Goal: Task Accomplishment & Management: Manage account settings

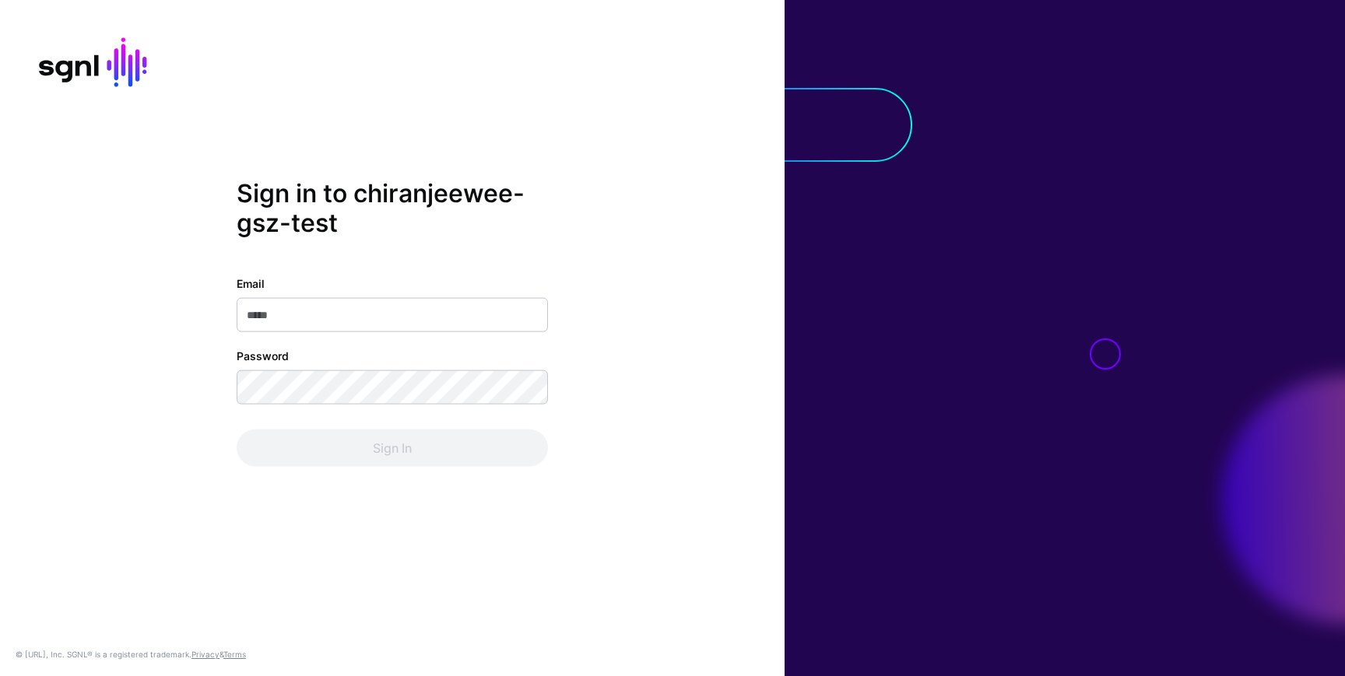
type input "**********"
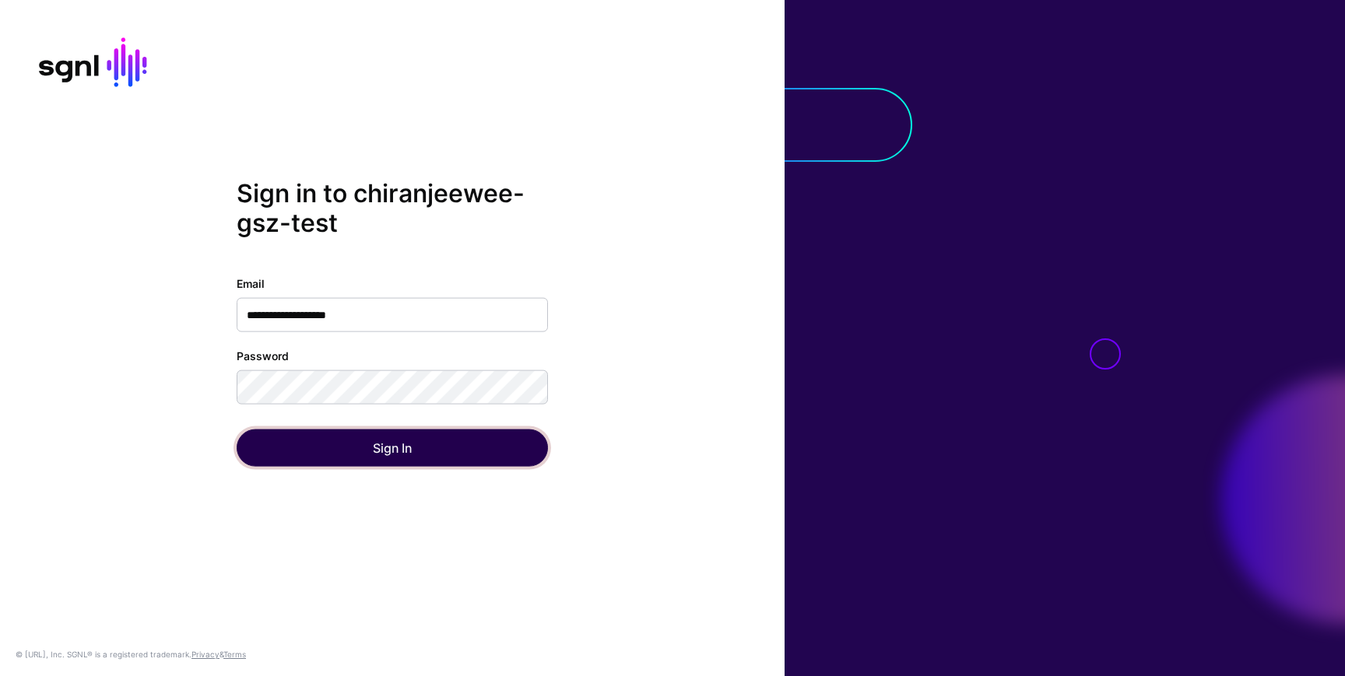
click at [381, 443] on button "Sign In" at bounding box center [392, 448] width 311 height 37
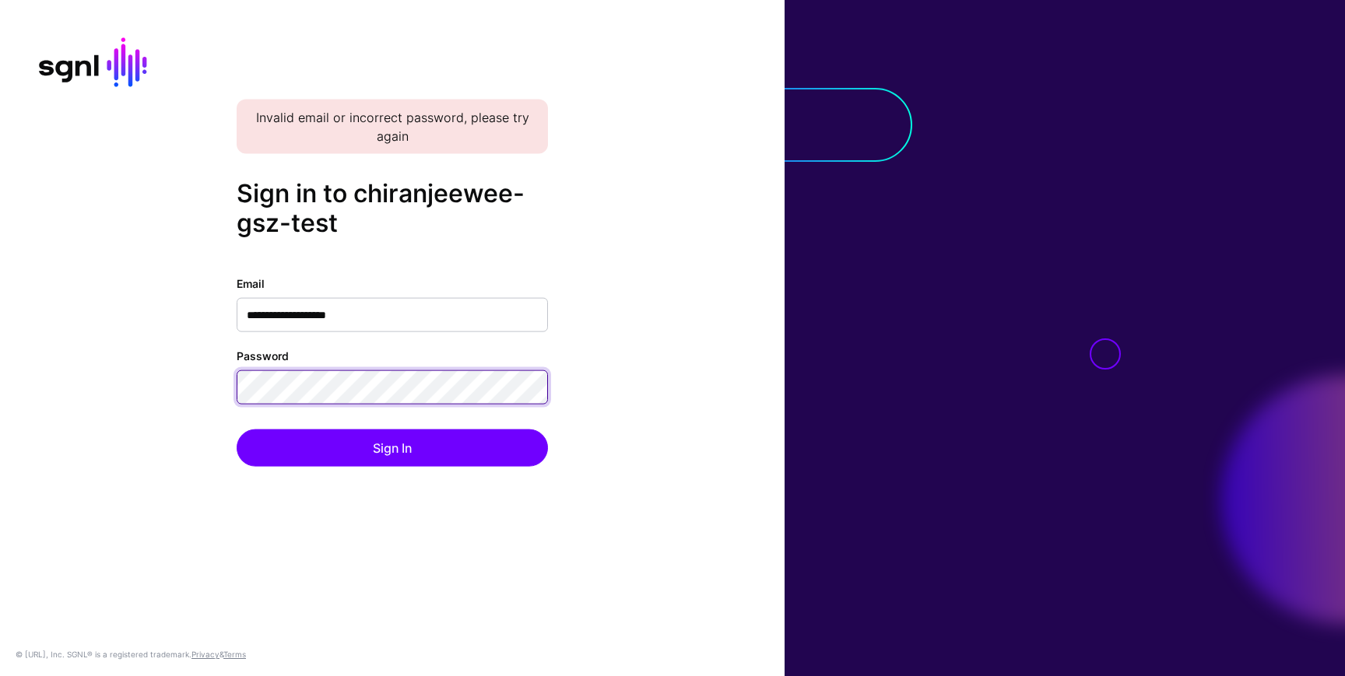
click at [199, 382] on div "**********" at bounding box center [392, 338] width 785 height 320
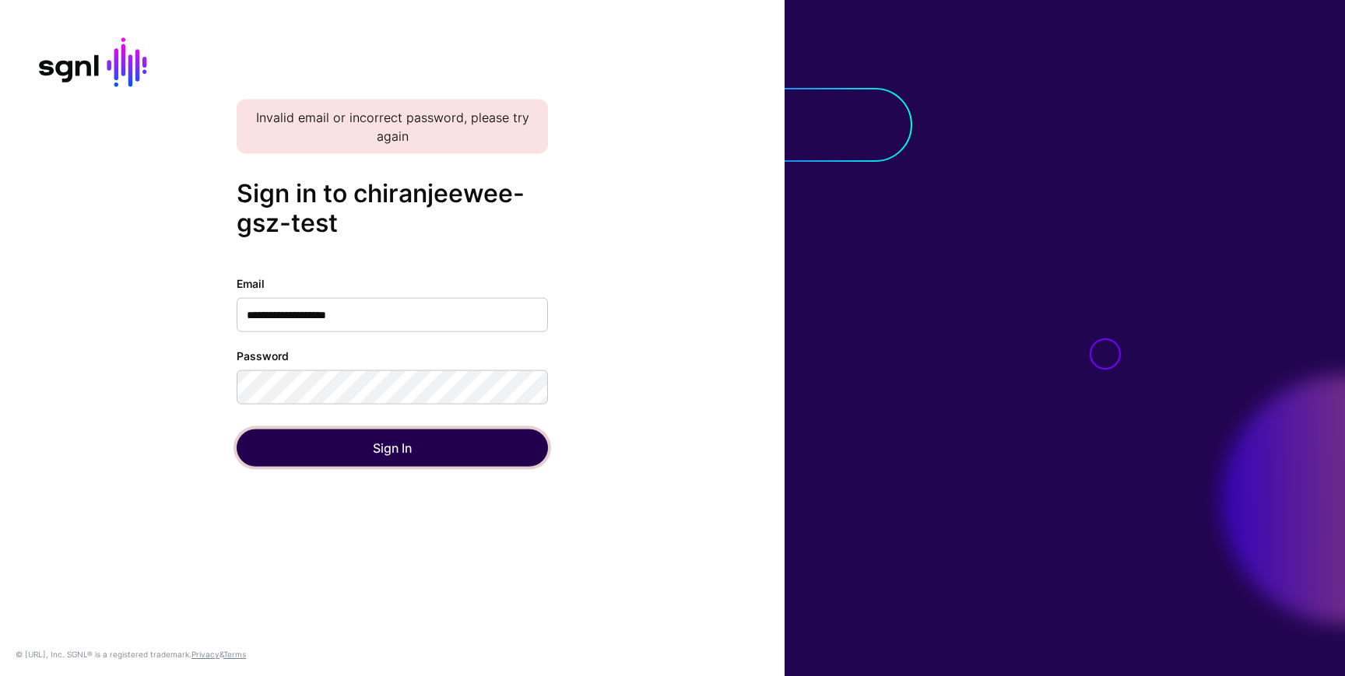
click at [275, 433] on button "Sign In" at bounding box center [392, 448] width 311 height 37
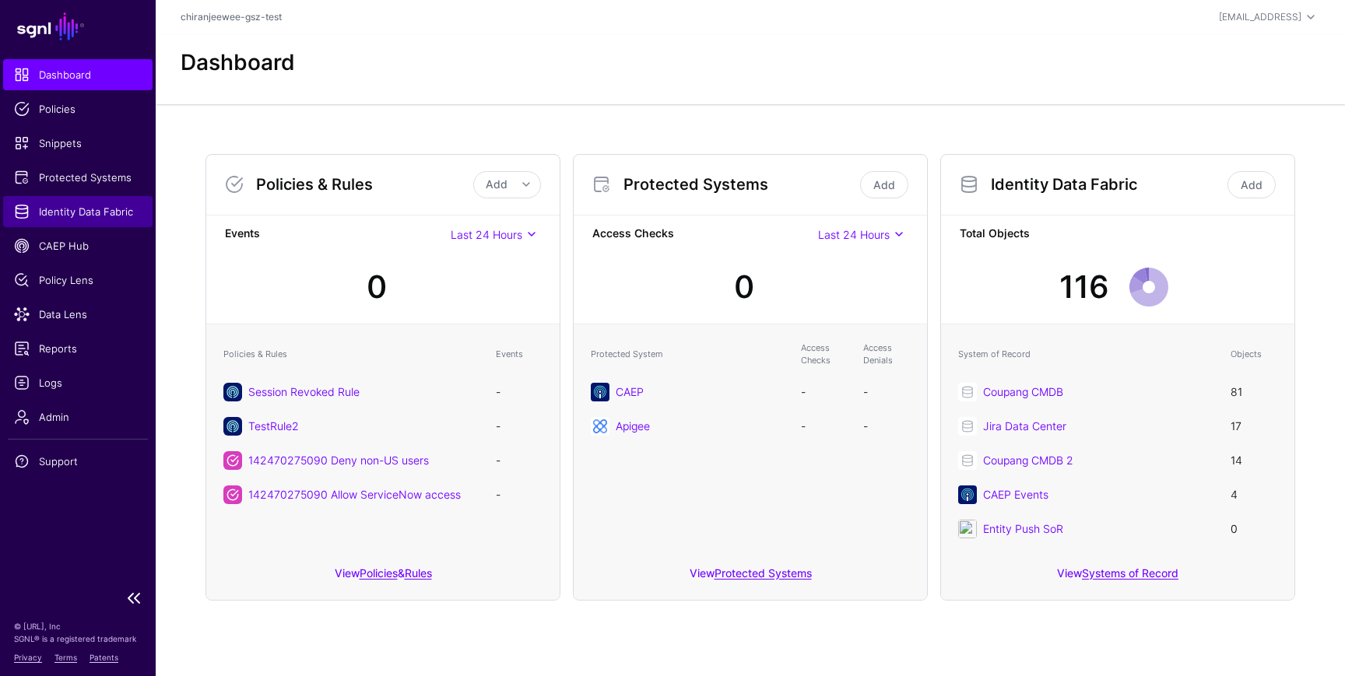
click at [86, 207] on span "Identity Data Fabric" at bounding box center [78, 212] width 128 height 16
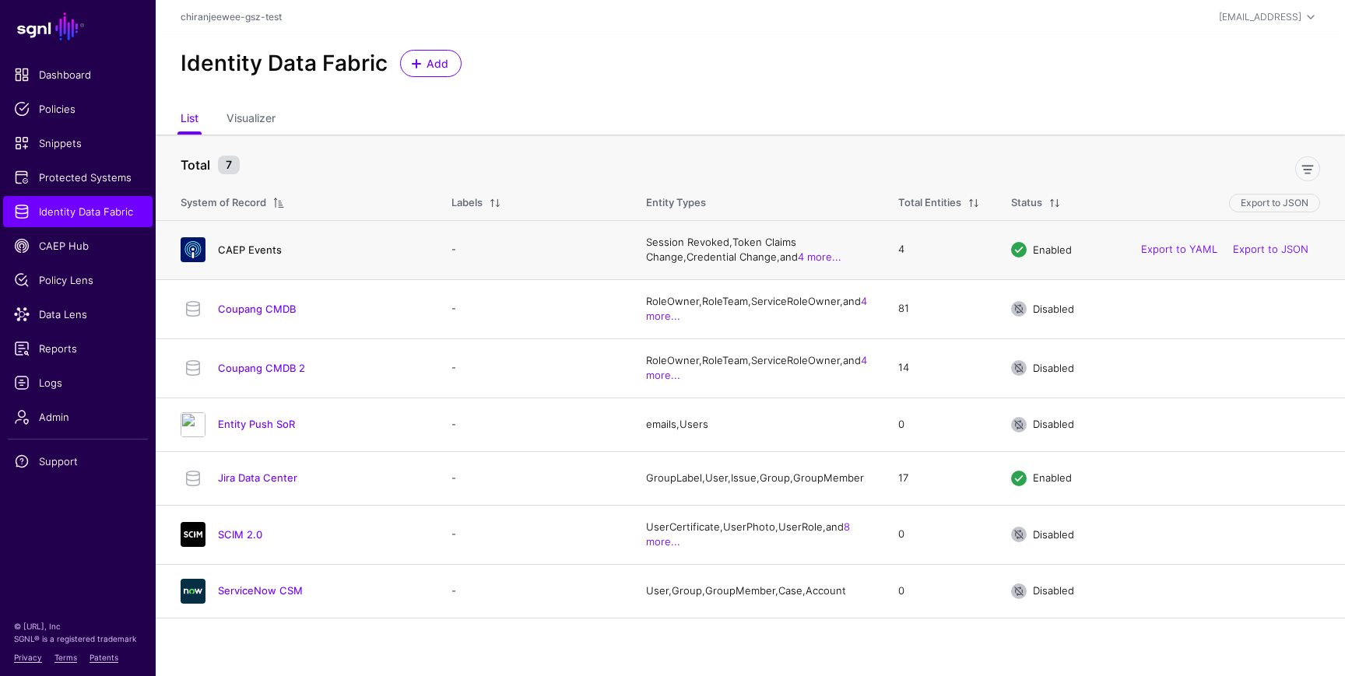
click at [258, 248] on link "CAEP Events" at bounding box center [250, 250] width 64 height 12
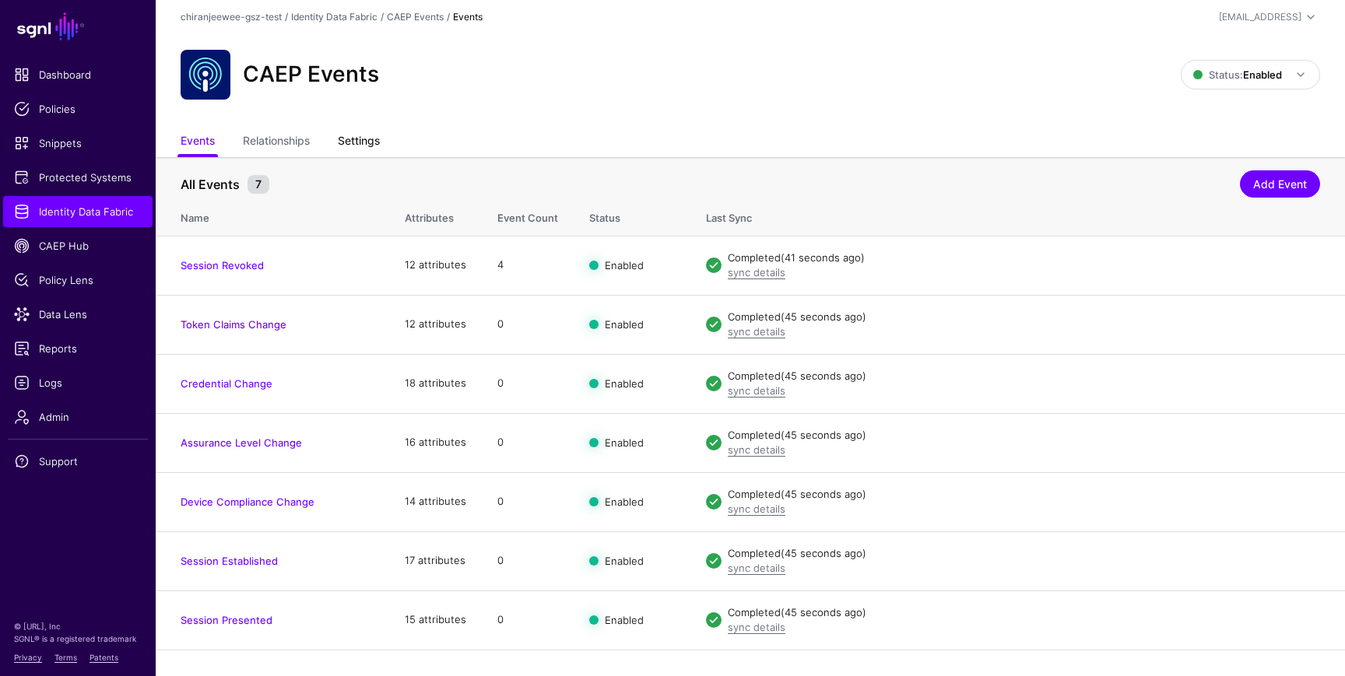
click at [347, 139] on link "Settings" at bounding box center [359, 143] width 42 height 30
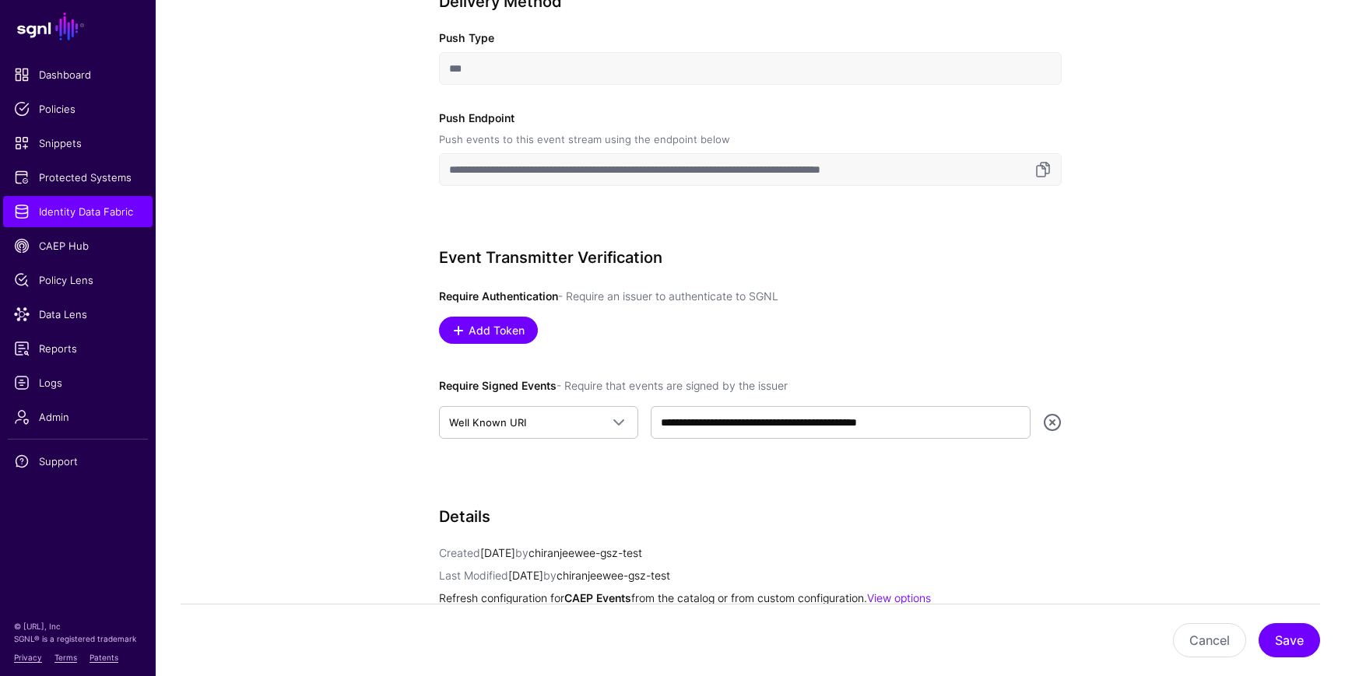
scroll to position [661, 0]
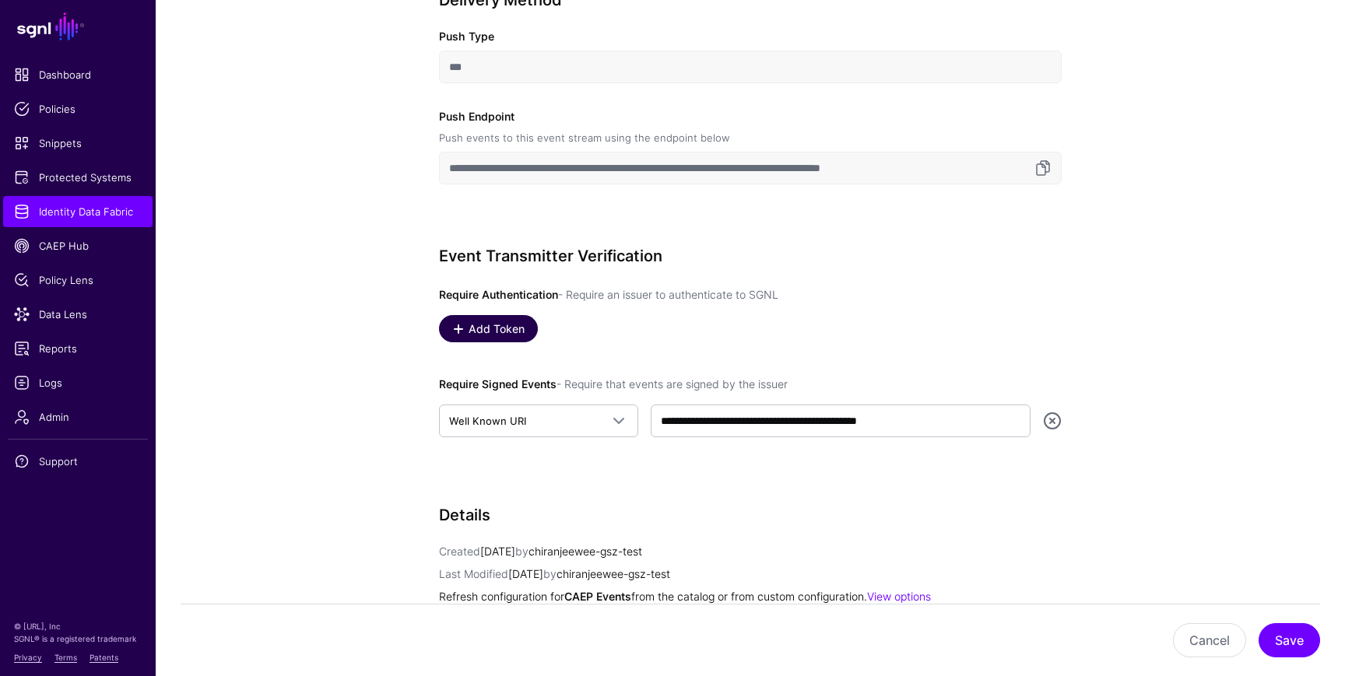
click at [485, 333] on span "Add Token" at bounding box center [497, 329] width 60 height 16
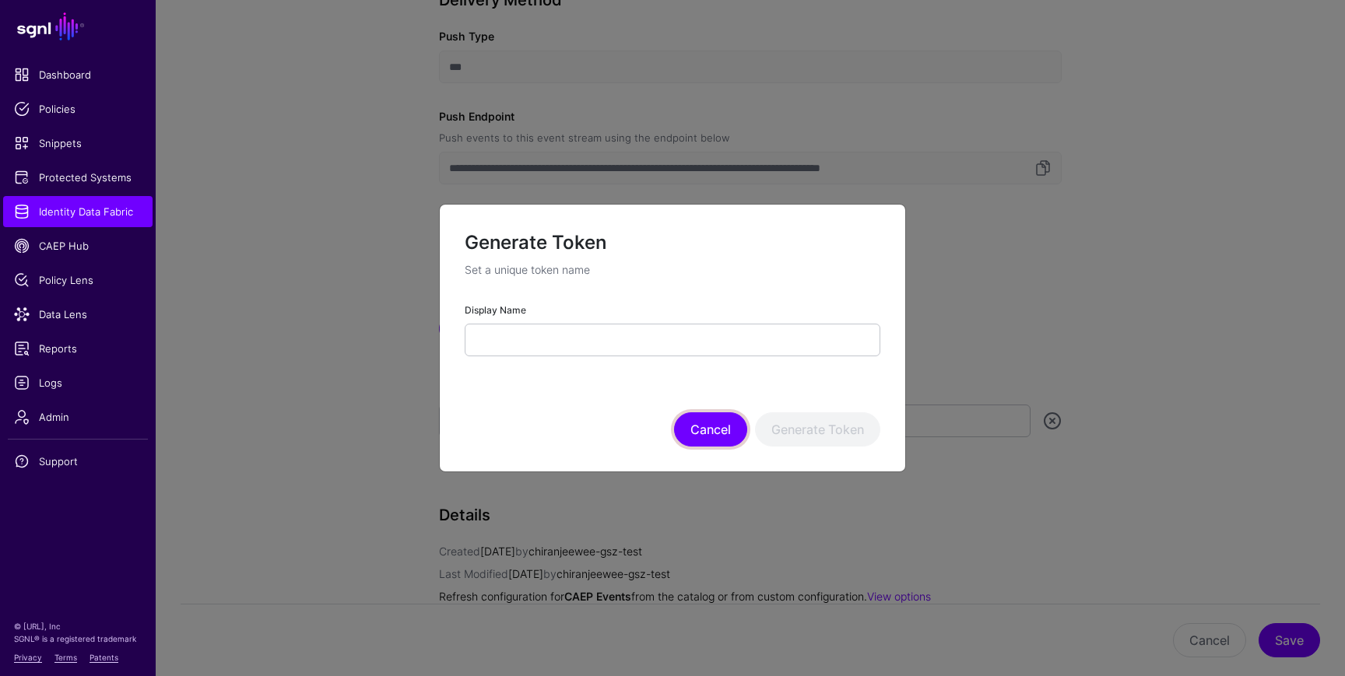
click at [719, 427] on button "Cancel" at bounding box center [710, 430] width 73 height 34
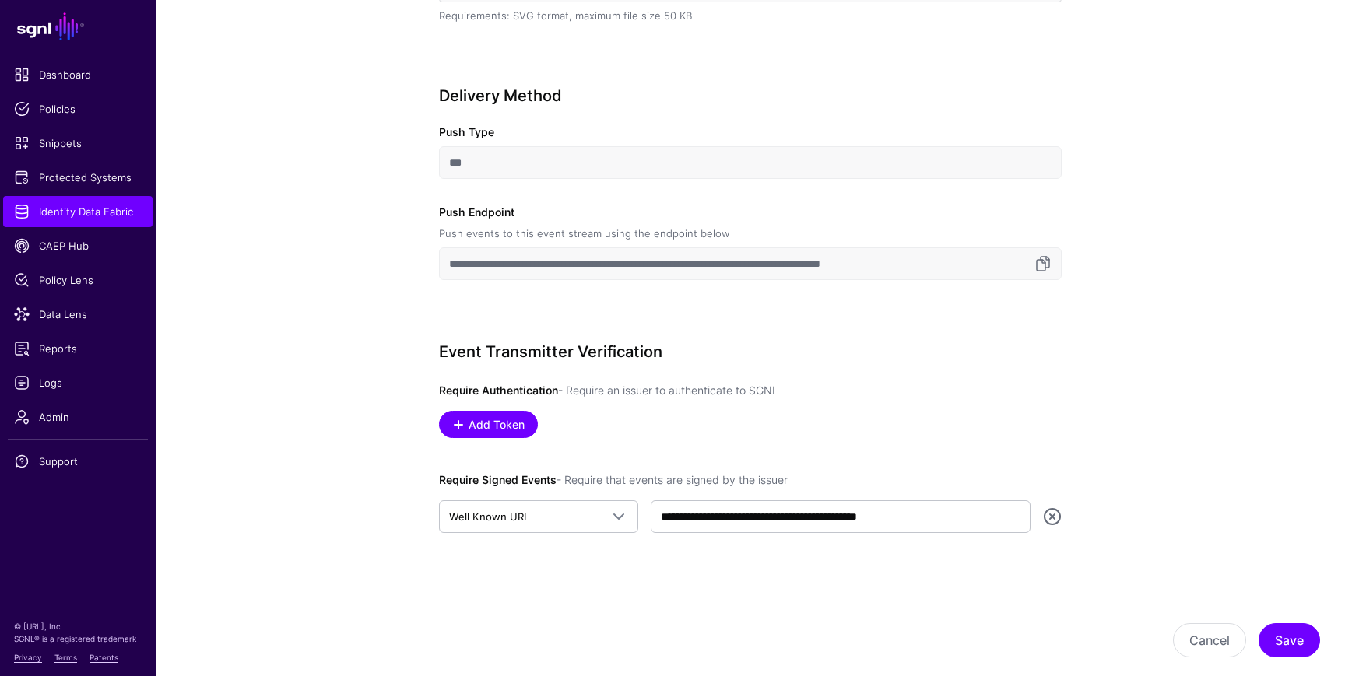
scroll to position [542, 0]
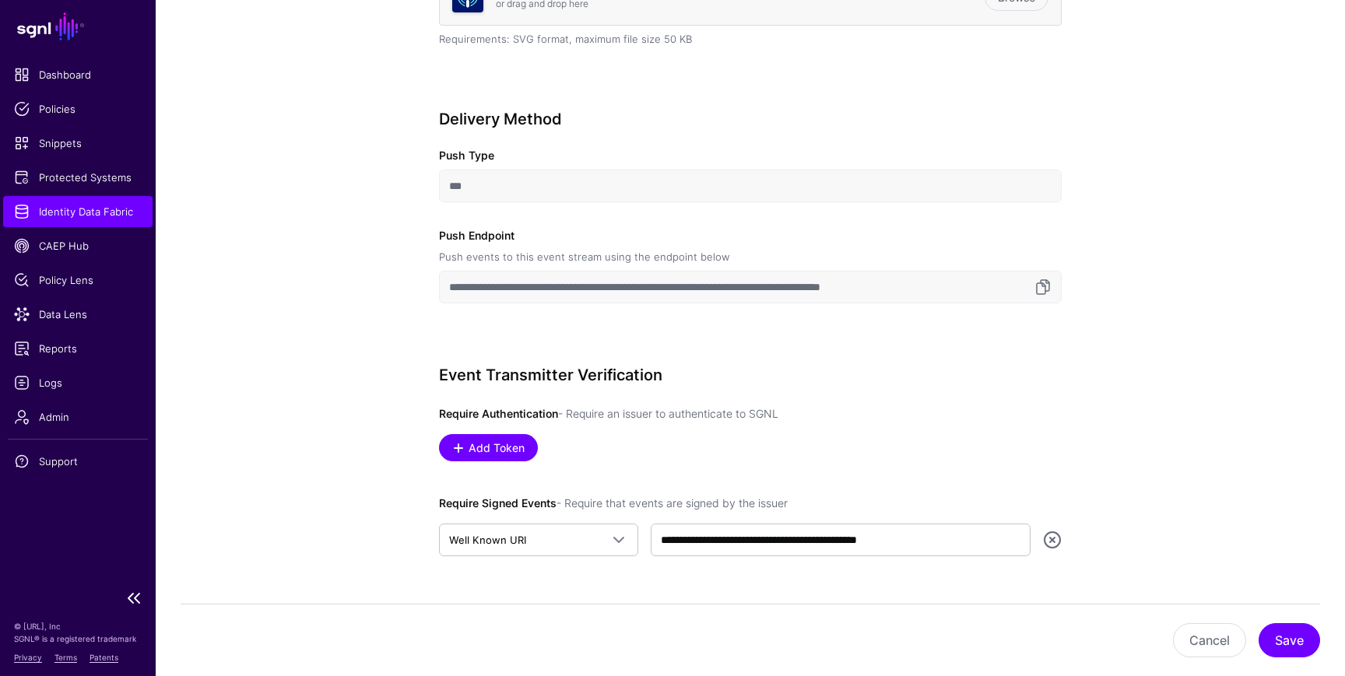
click at [87, 207] on span "Identity Data Fabric" at bounding box center [78, 212] width 128 height 16
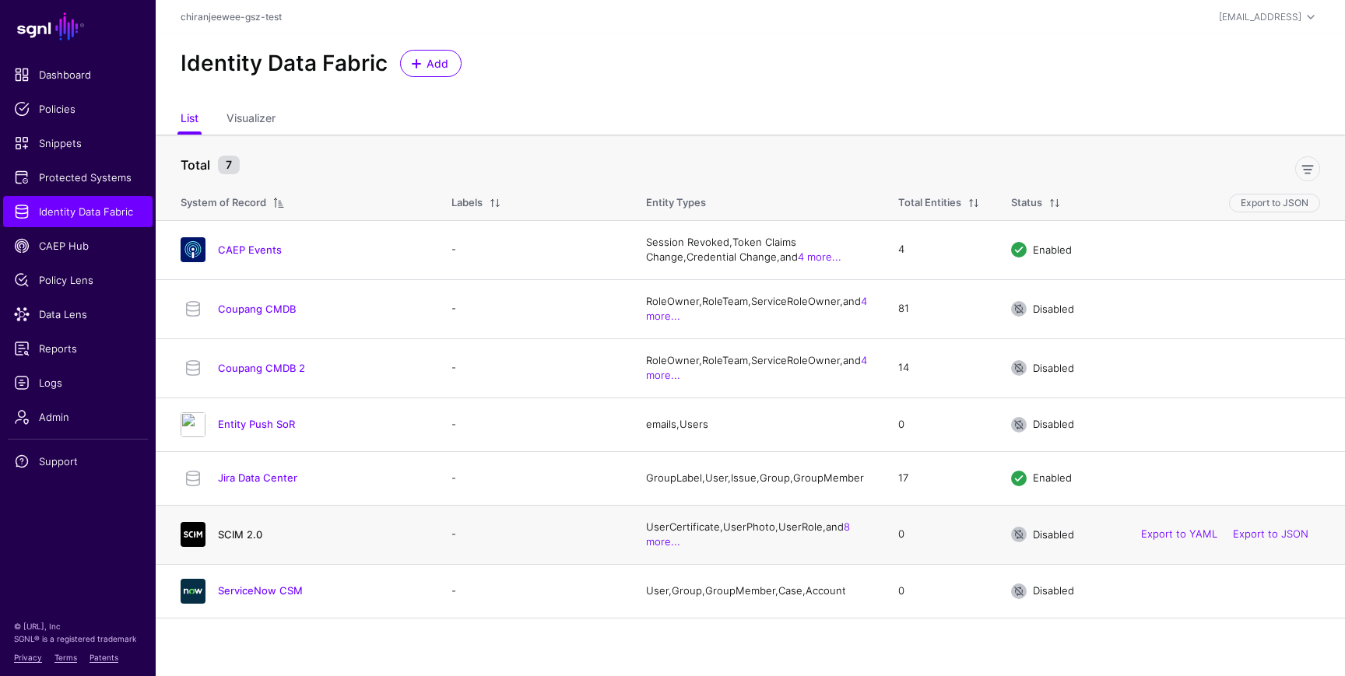
click at [241, 541] on link "SCIM 2.0" at bounding box center [240, 534] width 44 height 12
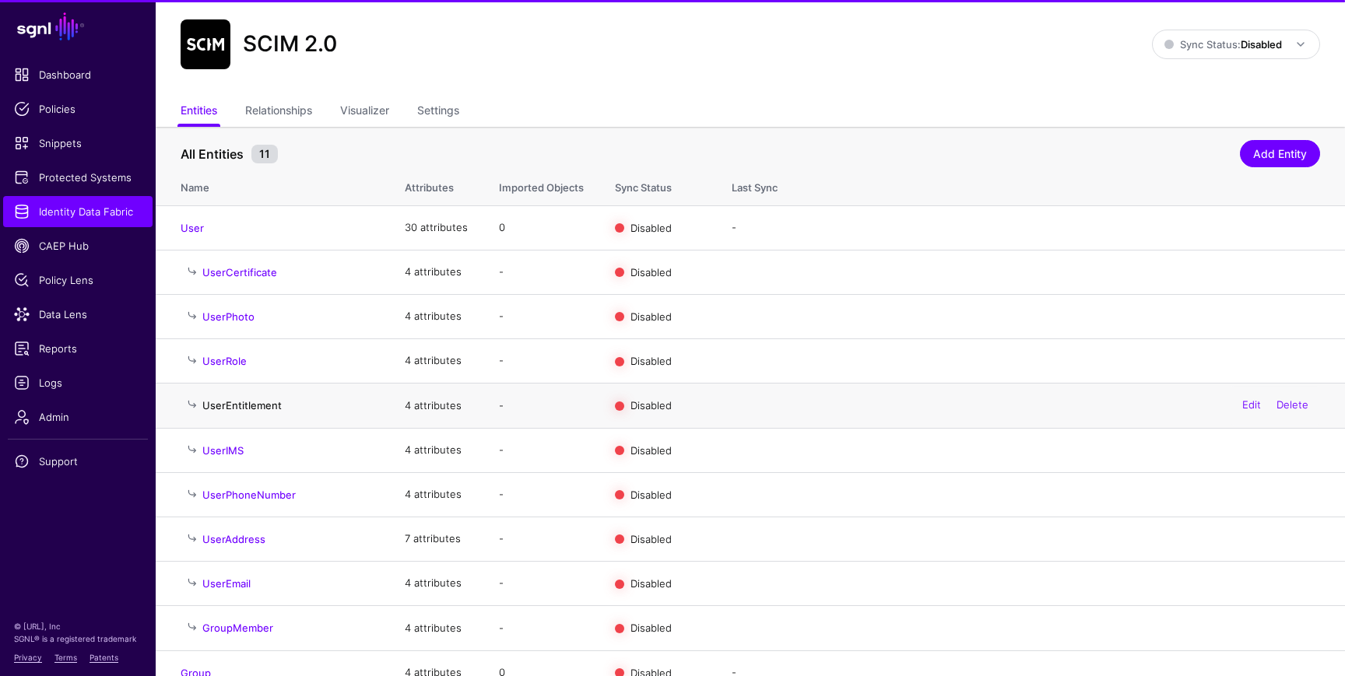
scroll to position [40, 0]
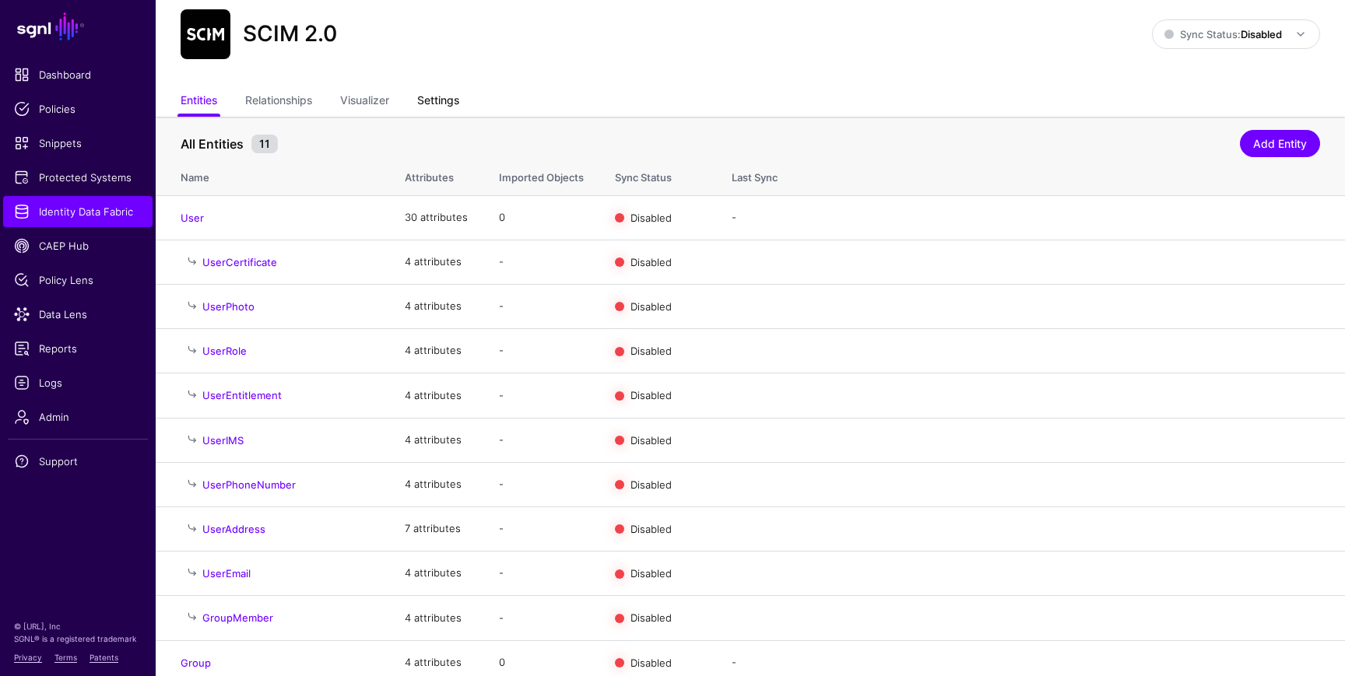
click at [447, 97] on link "Settings" at bounding box center [438, 102] width 42 height 30
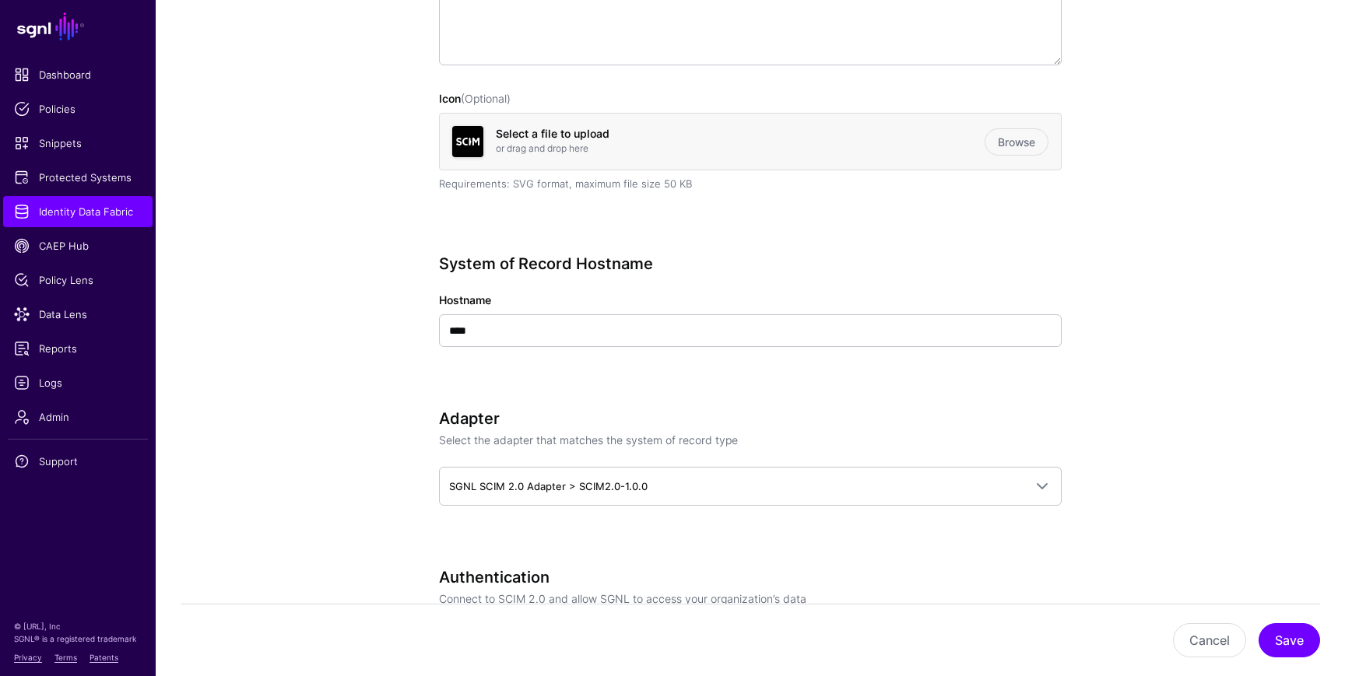
scroll to position [403, 0]
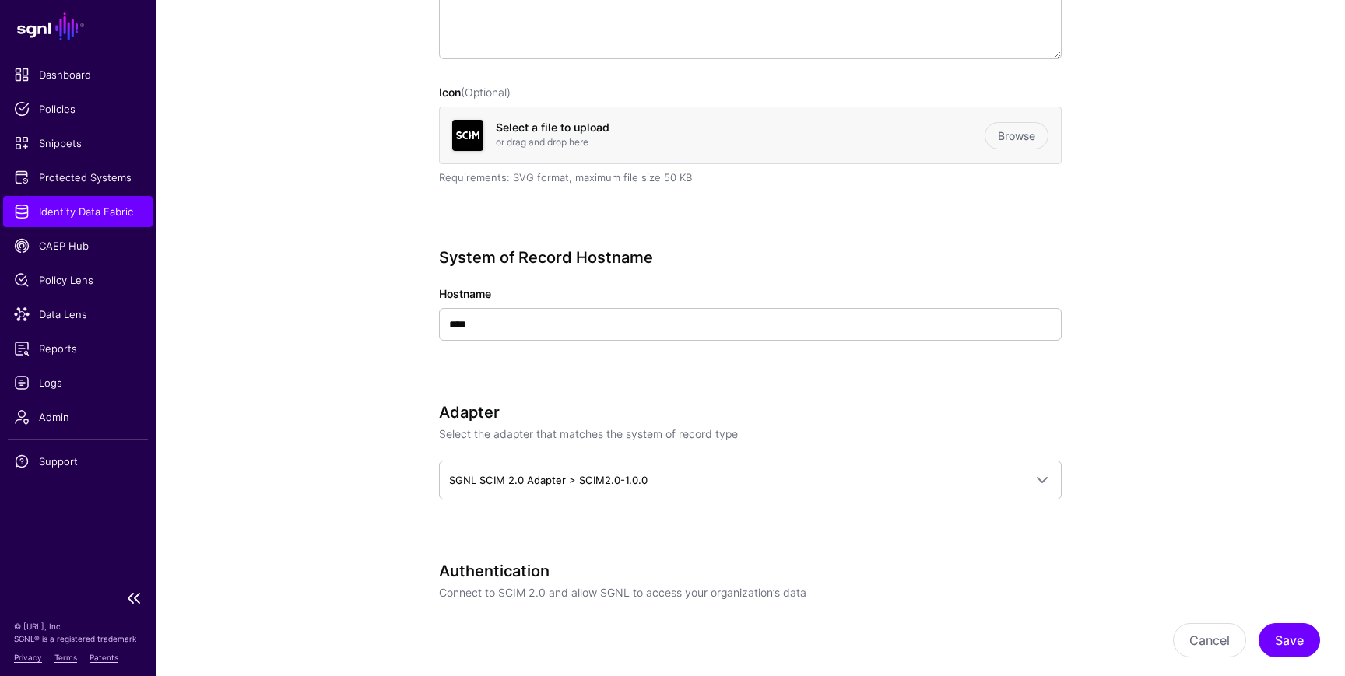
click at [117, 213] on span "Identity Data Fabric" at bounding box center [78, 212] width 128 height 16
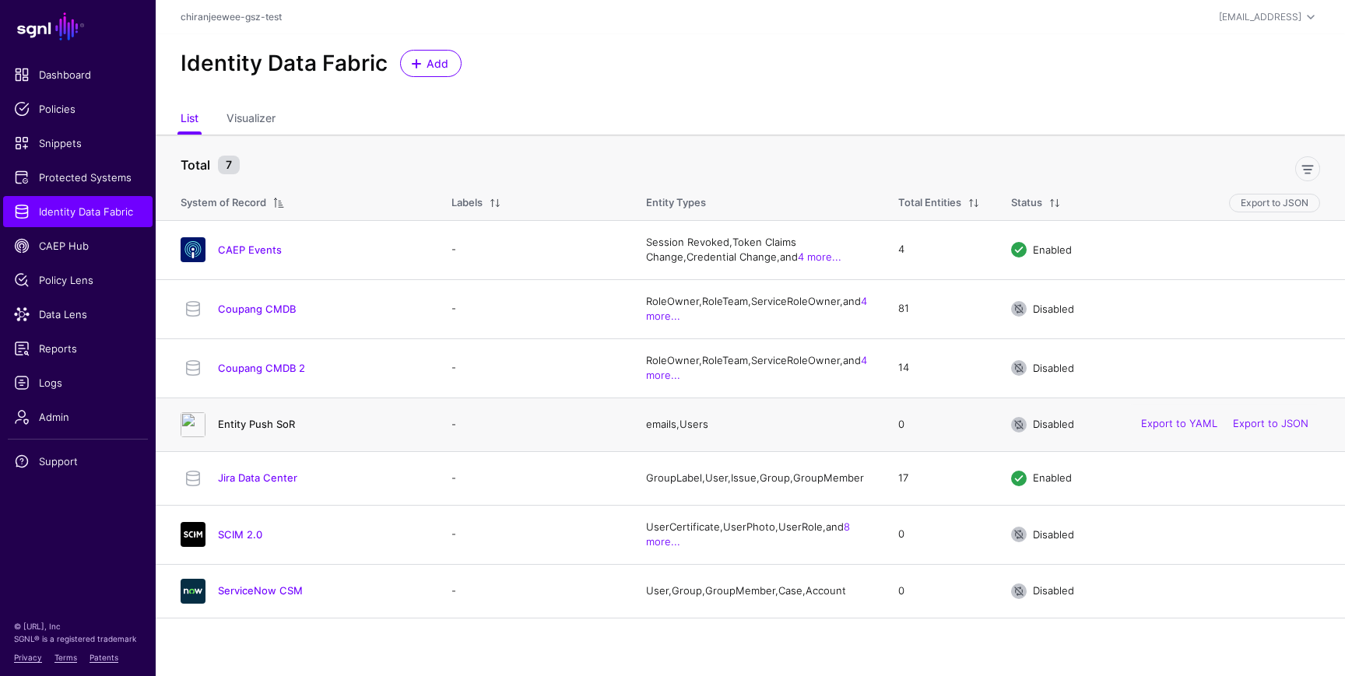
click at [280, 428] on link "Entity Push SoR" at bounding box center [256, 424] width 77 height 12
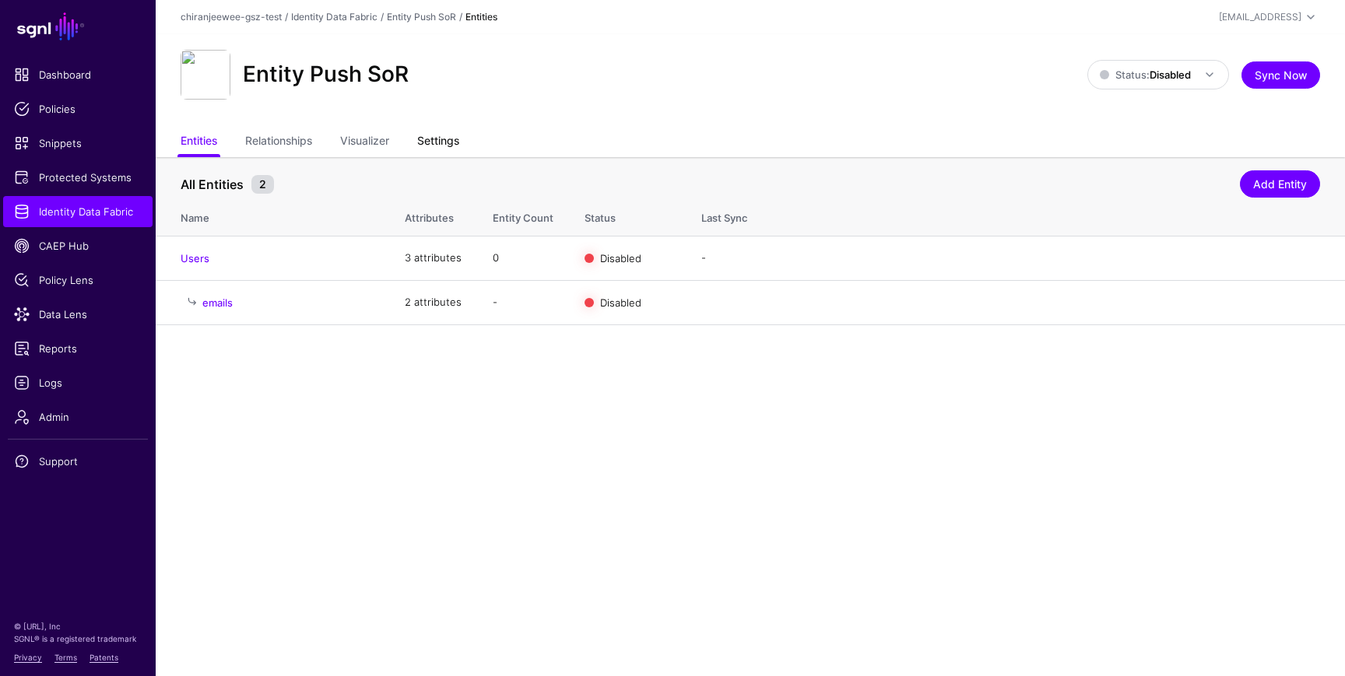
click at [440, 137] on link "Settings" at bounding box center [438, 143] width 42 height 30
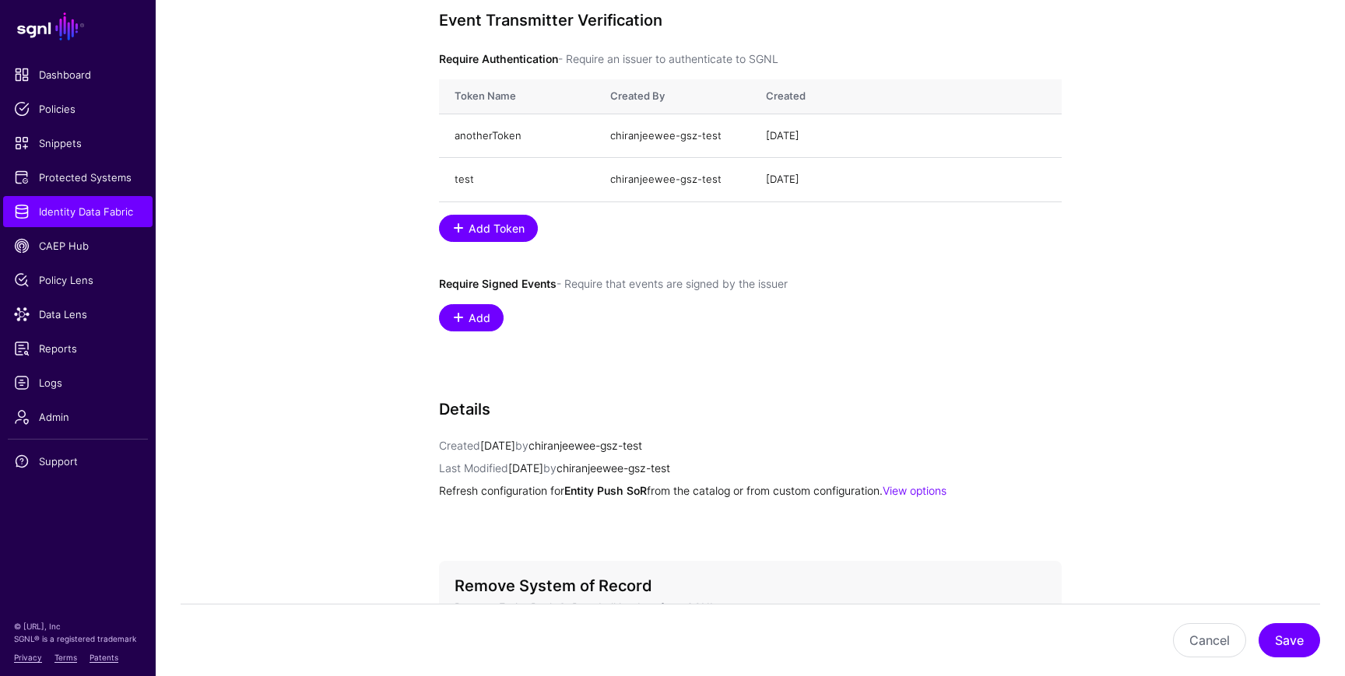
scroll to position [1048, 0]
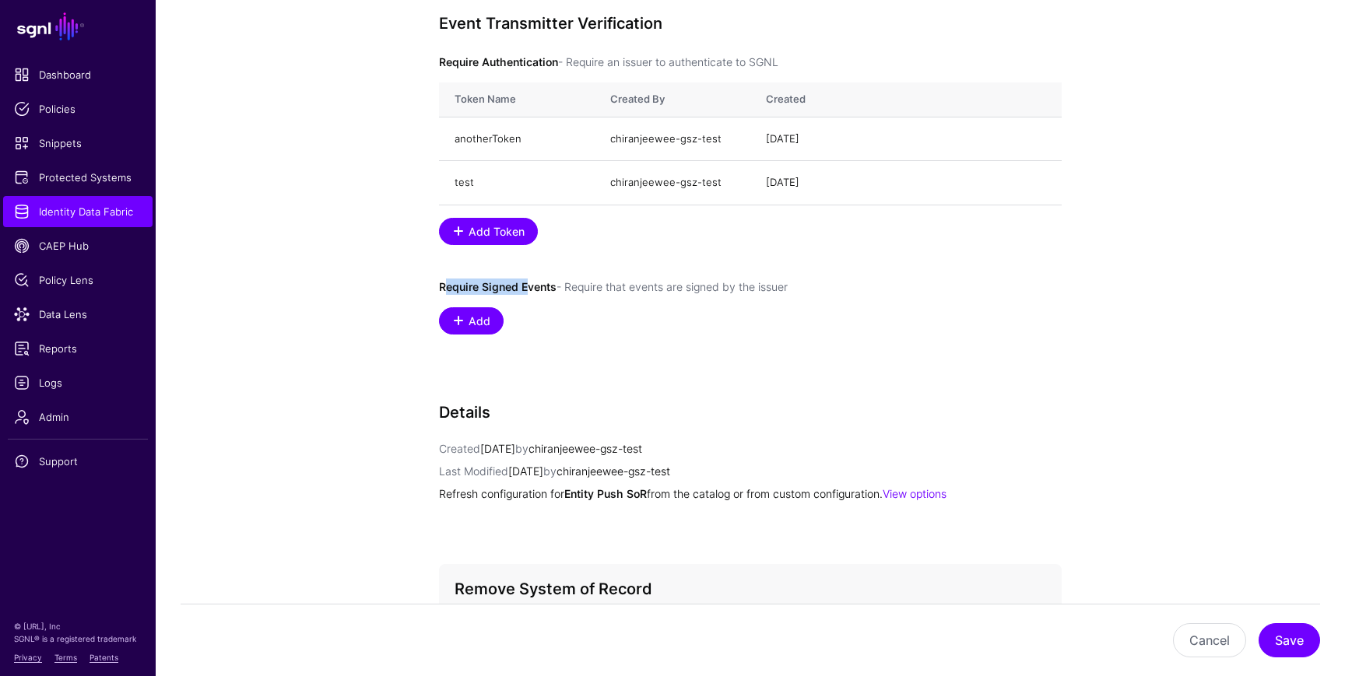
drag, startPoint x: 434, startPoint y: 276, endPoint x: 522, endPoint y: 283, distance: 89.0
click at [486, 308] on link "Add" at bounding box center [471, 320] width 65 height 27
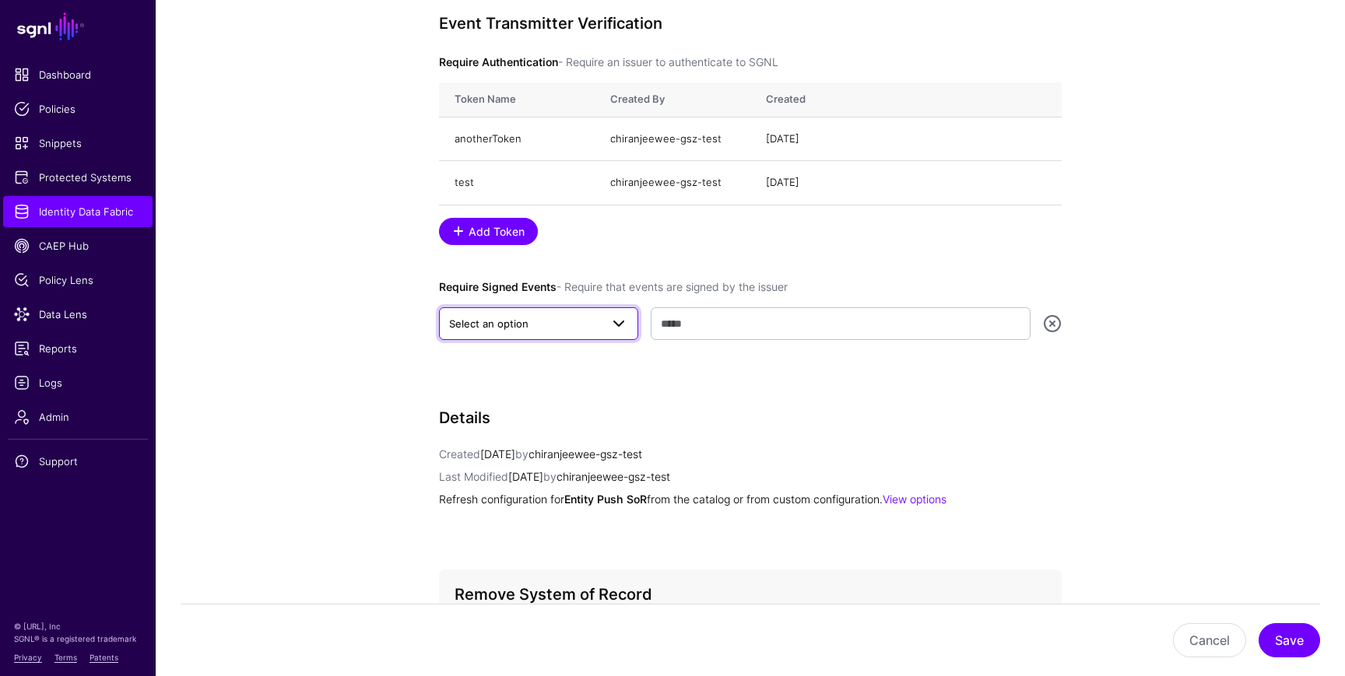
click at [487, 317] on span "Select an option" at bounding box center [524, 323] width 151 height 17
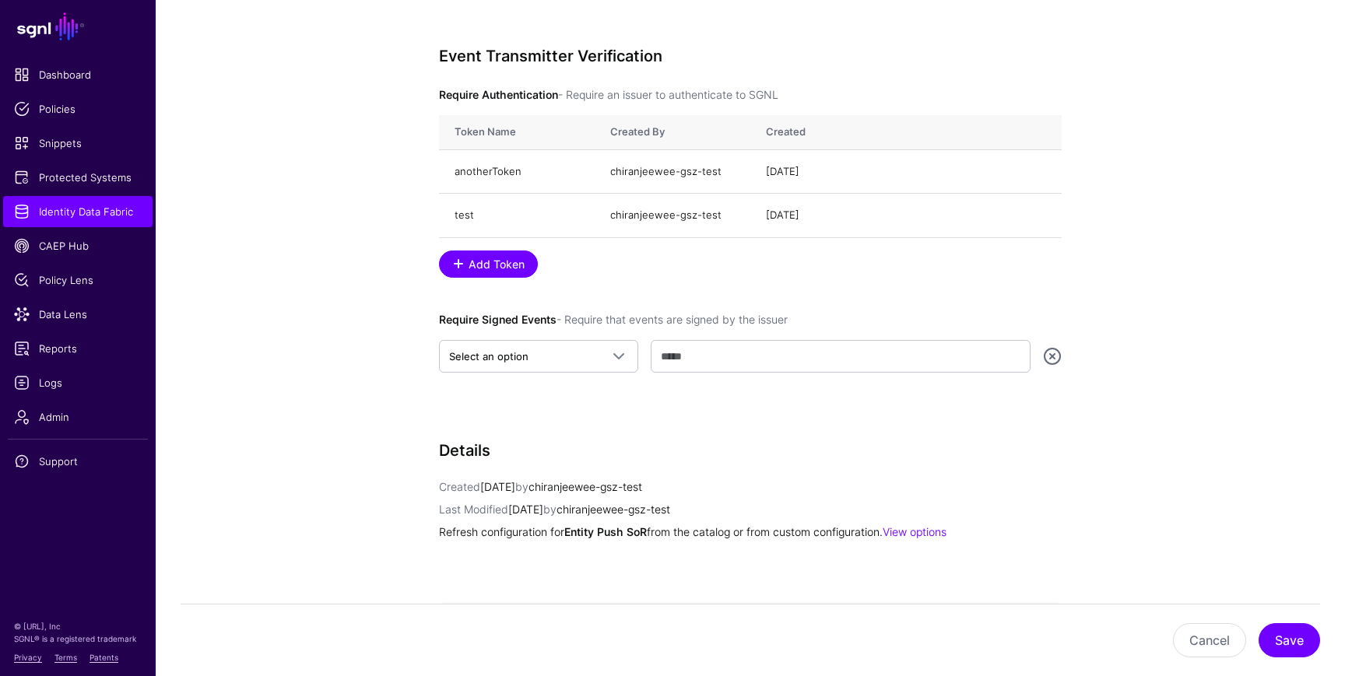
scroll to position [991, 0]
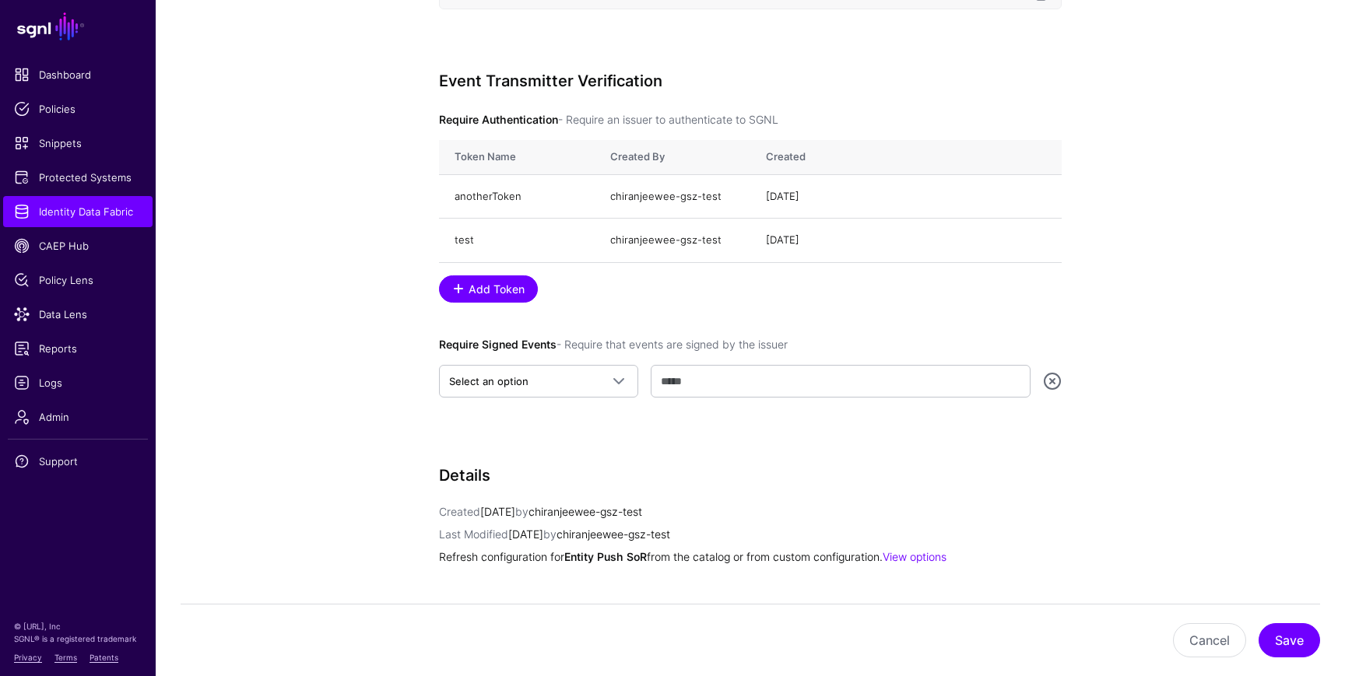
drag, startPoint x: 440, startPoint y: 342, endPoint x: 556, endPoint y: 346, distance: 116.1
click at [556, 346] on label "Require Signed Events - Require that events are signed by the issuer" at bounding box center [613, 343] width 349 height 19
copy label "Require Signed Events"
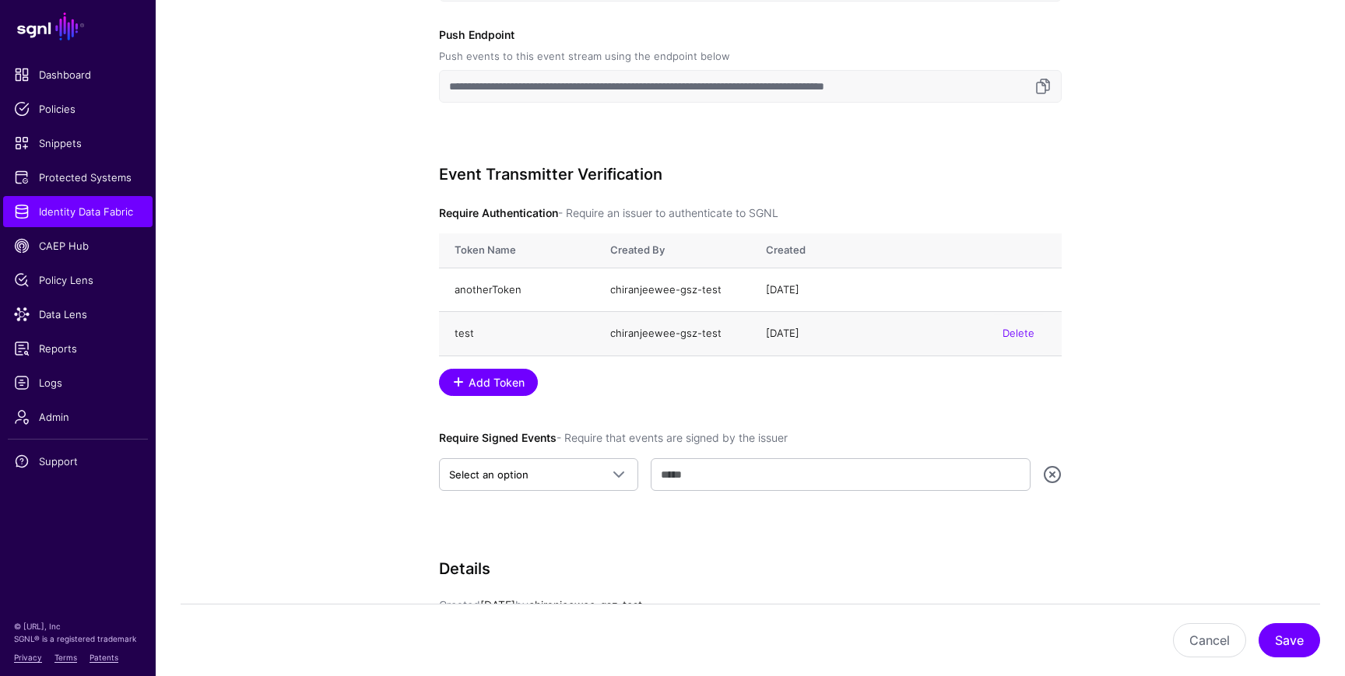
scroll to position [855, 0]
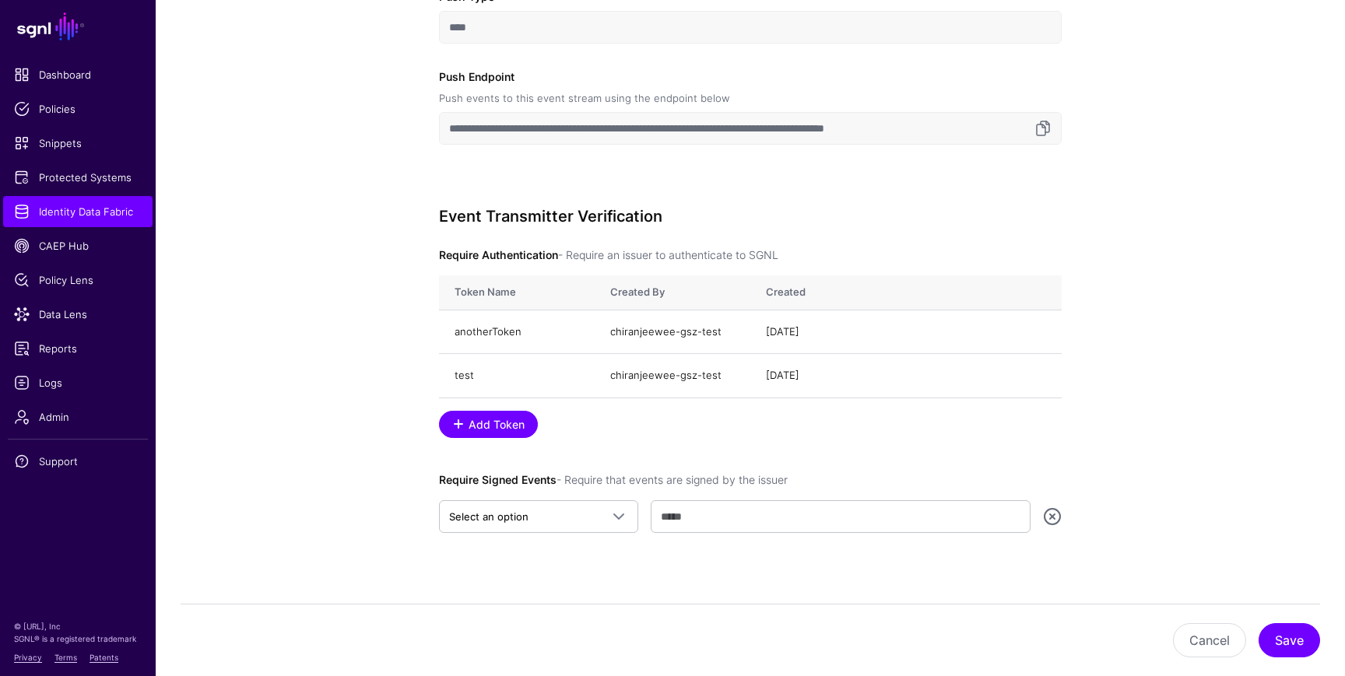
click at [448, 213] on h3 "Event Transmitter Verification" at bounding box center [750, 216] width 623 height 19
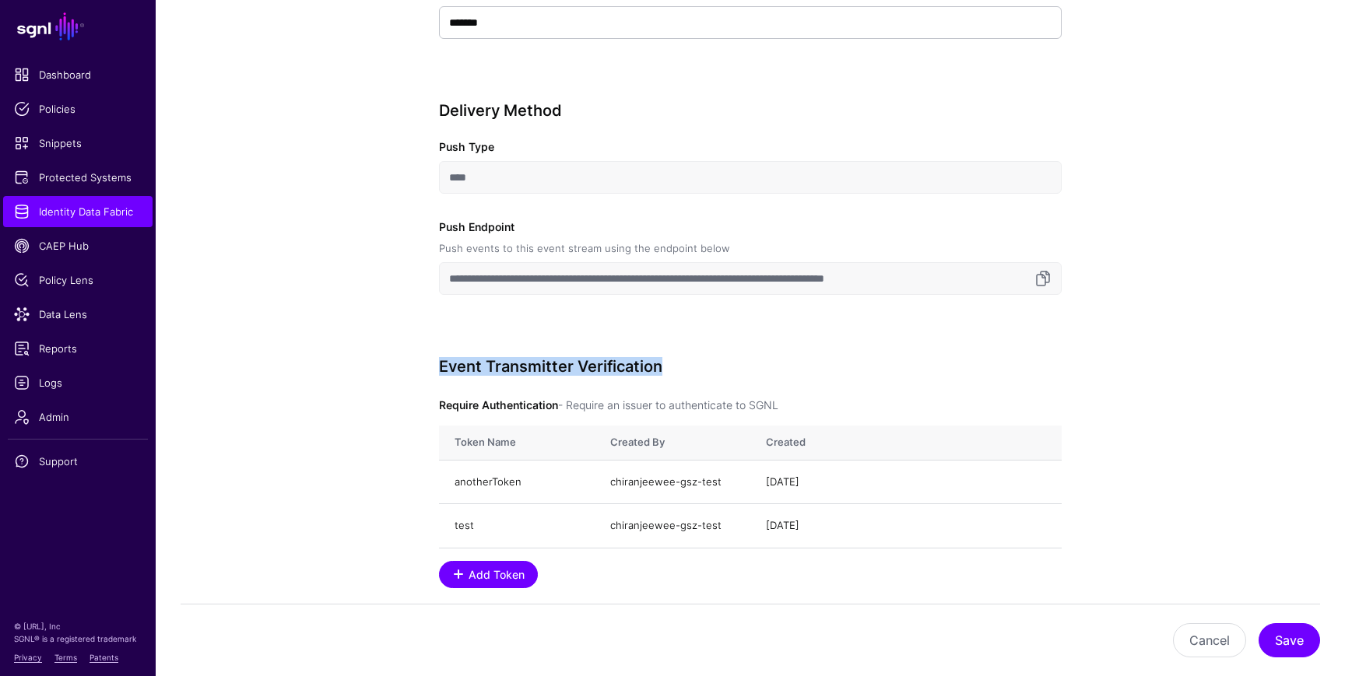
scroll to position [708, 0]
click at [455, 370] on h3 "Event Transmitter Verification" at bounding box center [750, 364] width 623 height 19
copy h3 "Event Transmitter Verification"
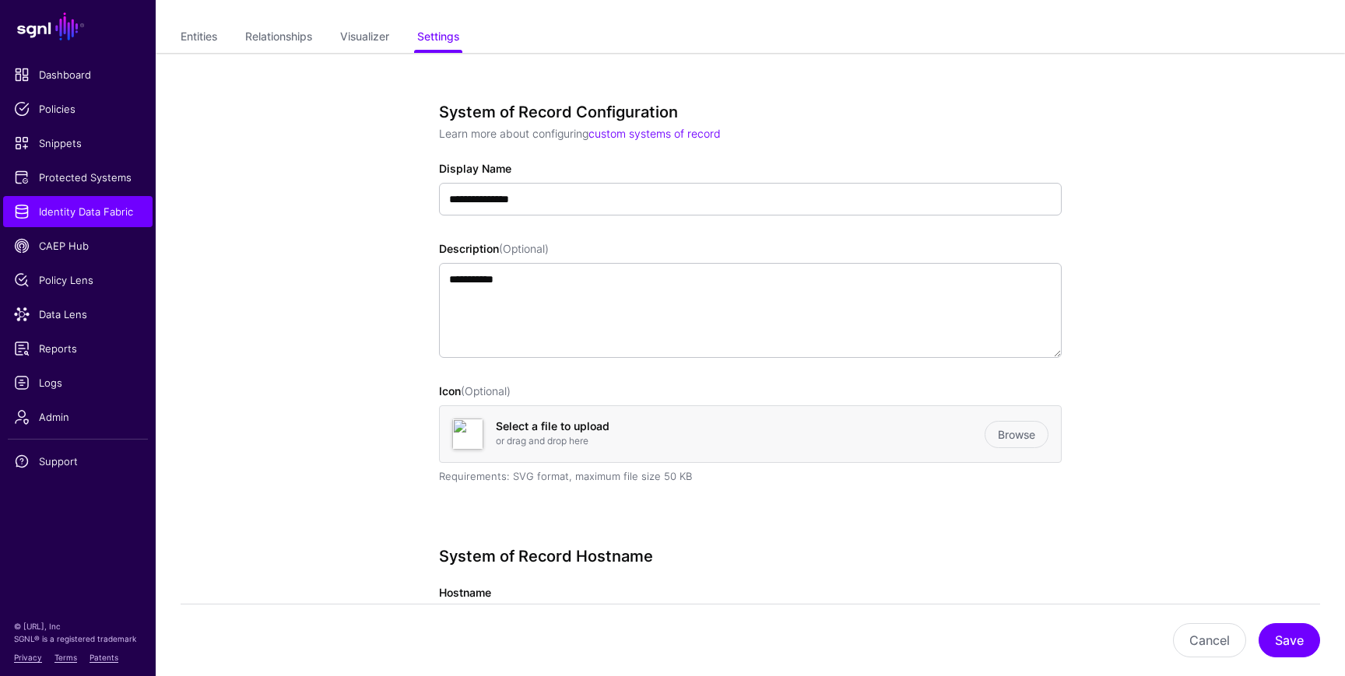
scroll to position [0, 0]
